Goal: Task Accomplishment & Management: Manage account settings

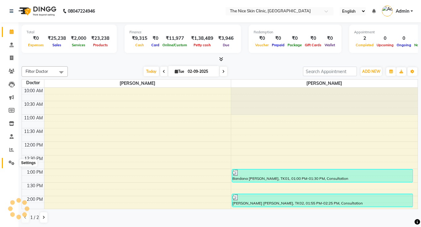
click at [11, 164] on icon at bounding box center [12, 162] width 6 height 5
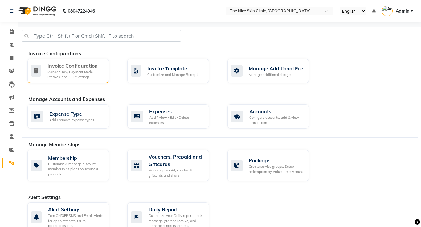
click at [63, 77] on div "Manage Tax, Payment Mode, Prefixes, and OTP Settings" at bounding box center [75, 74] width 57 height 10
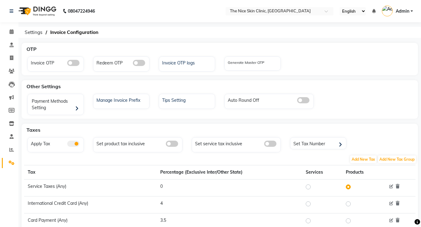
click at [74, 145] on span at bounding box center [73, 143] width 12 height 6
click at [67, 144] on input "checkbox" at bounding box center [67, 144] width 0 height 0
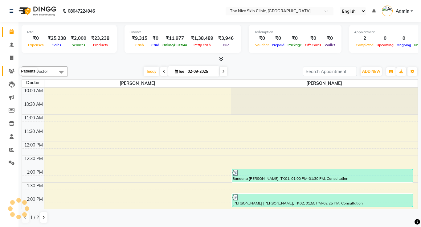
click at [12, 73] on icon at bounding box center [12, 71] width 6 height 5
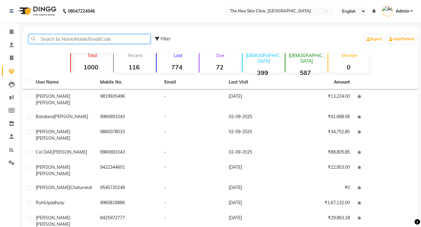
click at [117, 39] on input "text" at bounding box center [90, 39] width 122 height 10
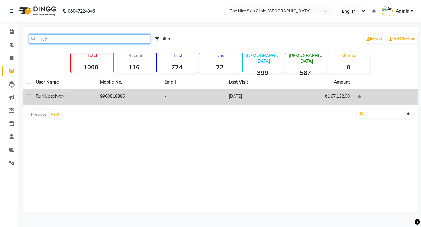
type input "ruh"
click at [58, 95] on span "Upadhyay" at bounding box center [55, 96] width 20 height 6
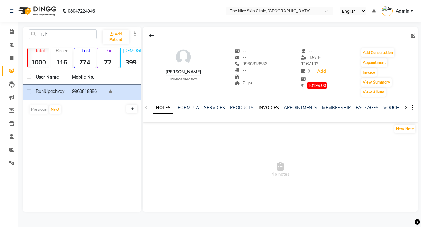
click at [270, 106] on link "INVOICES" at bounding box center [268, 108] width 20 height 6
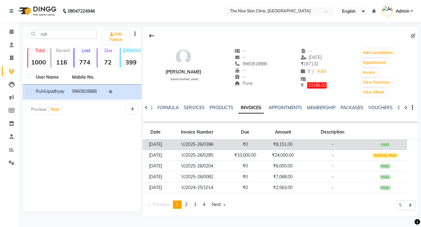
click at [279, 145] on td "₹8,151.00" at bounding box center [283, 144] width 38 height 11
